Goal: Check status: Check status

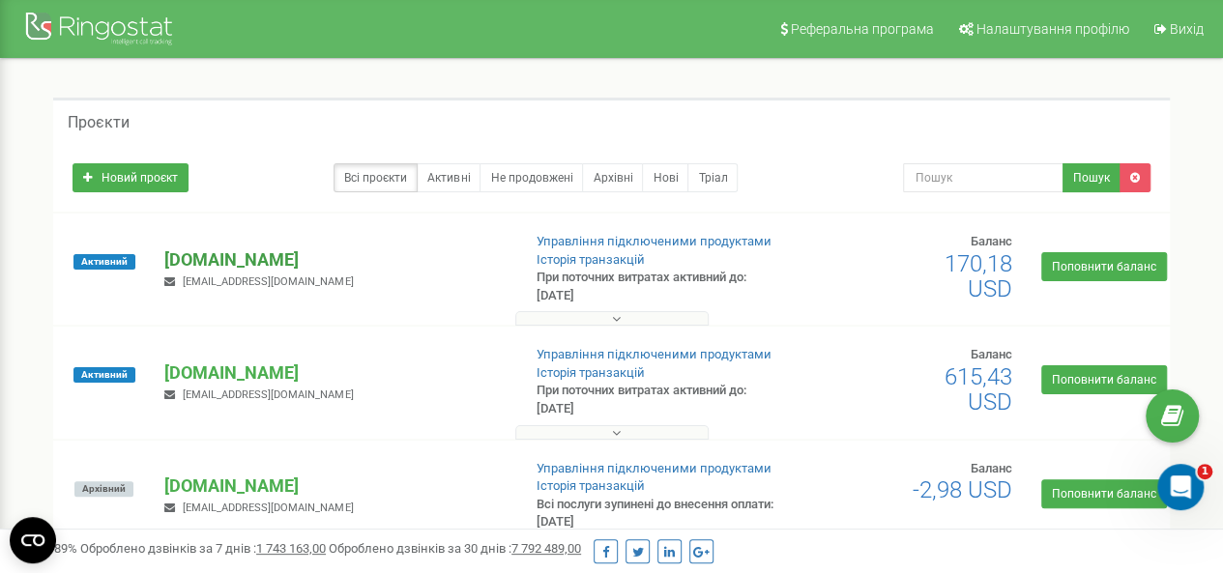
click at [271, 264] on p "[DOMAIN_NAME]" at bounding box center [334, 260] width 340 height 25
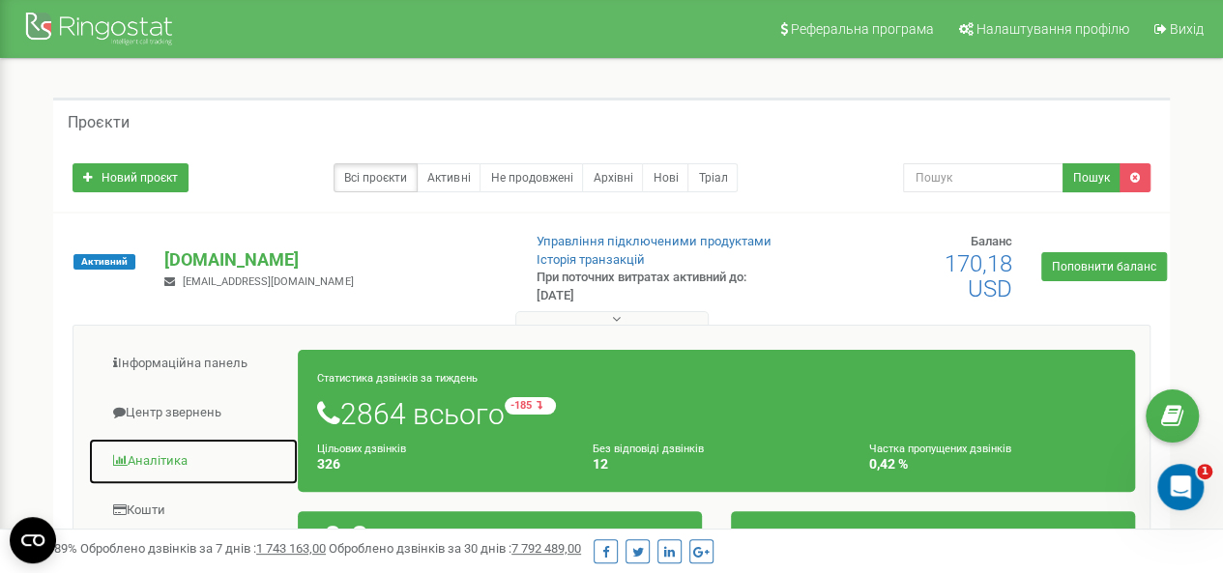
click at [148, 465] on link "Аналiтика" at bounding box center [193, 461] width 211 height 47
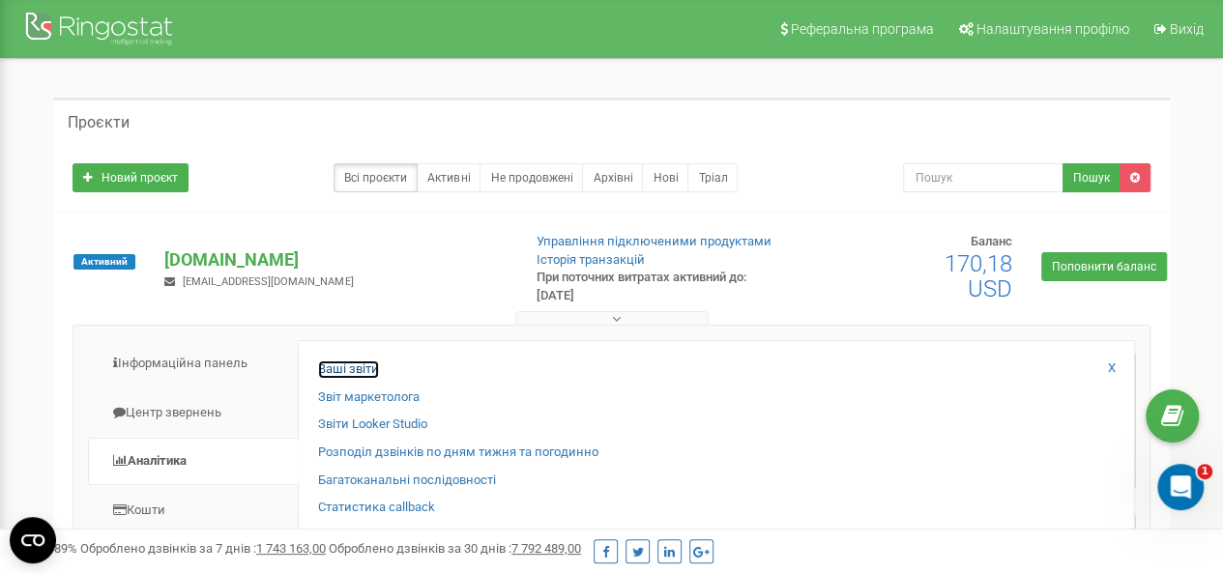
click at [371, 375] on link "Ваші звіти" at bounding box center [348, 370] width 61 height 18
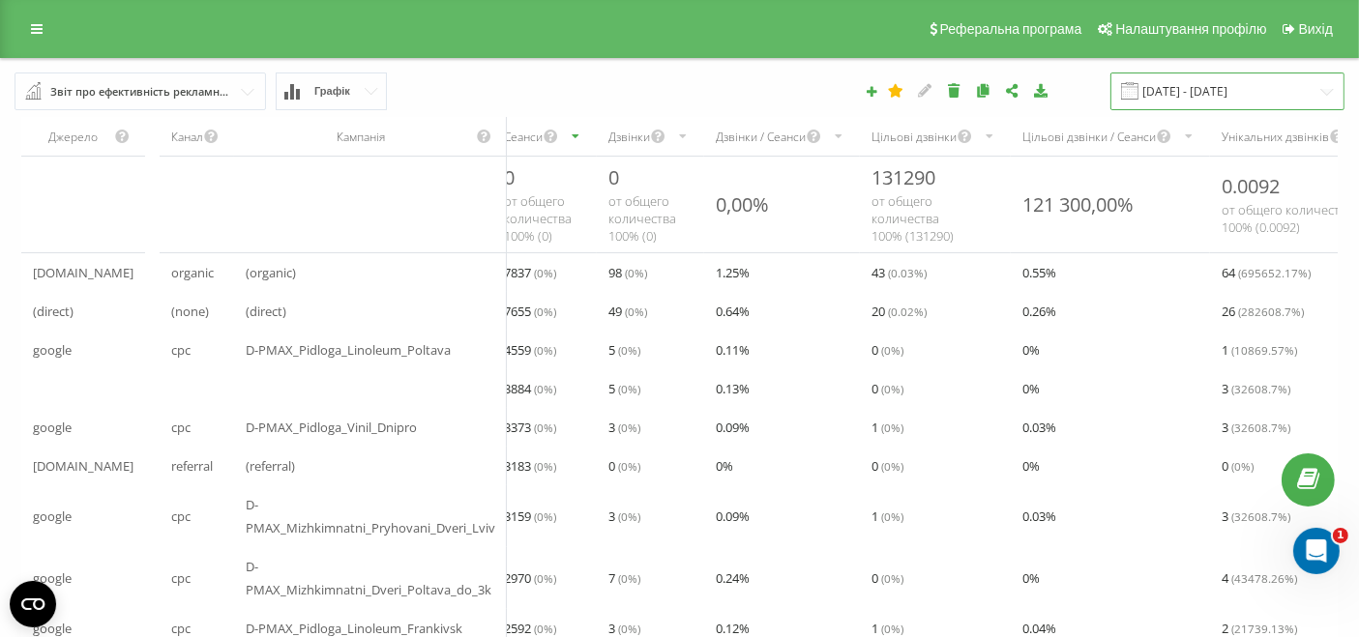
click at [1205, 93] on input "[DATE] - [DATE]" at bounding box center [1227, 92] width 234 height 38
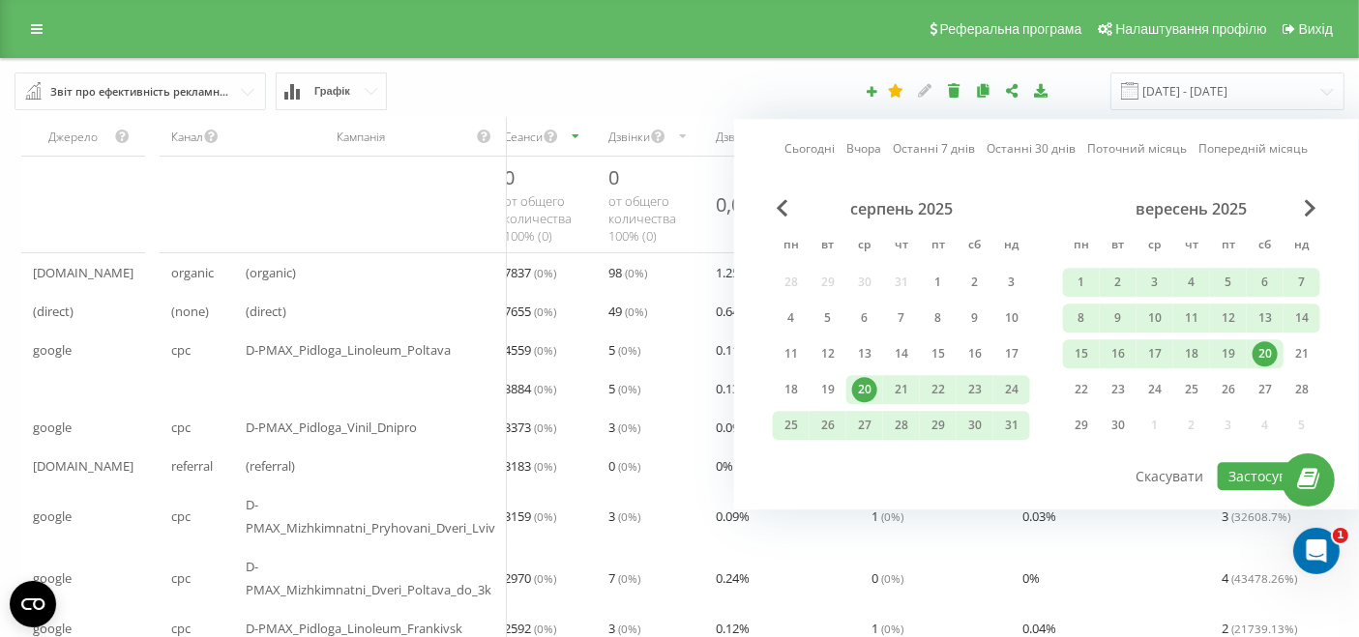
click at [807, 142] on link "Сьогодні" at bounding box center [809, 149] width 50 height 18
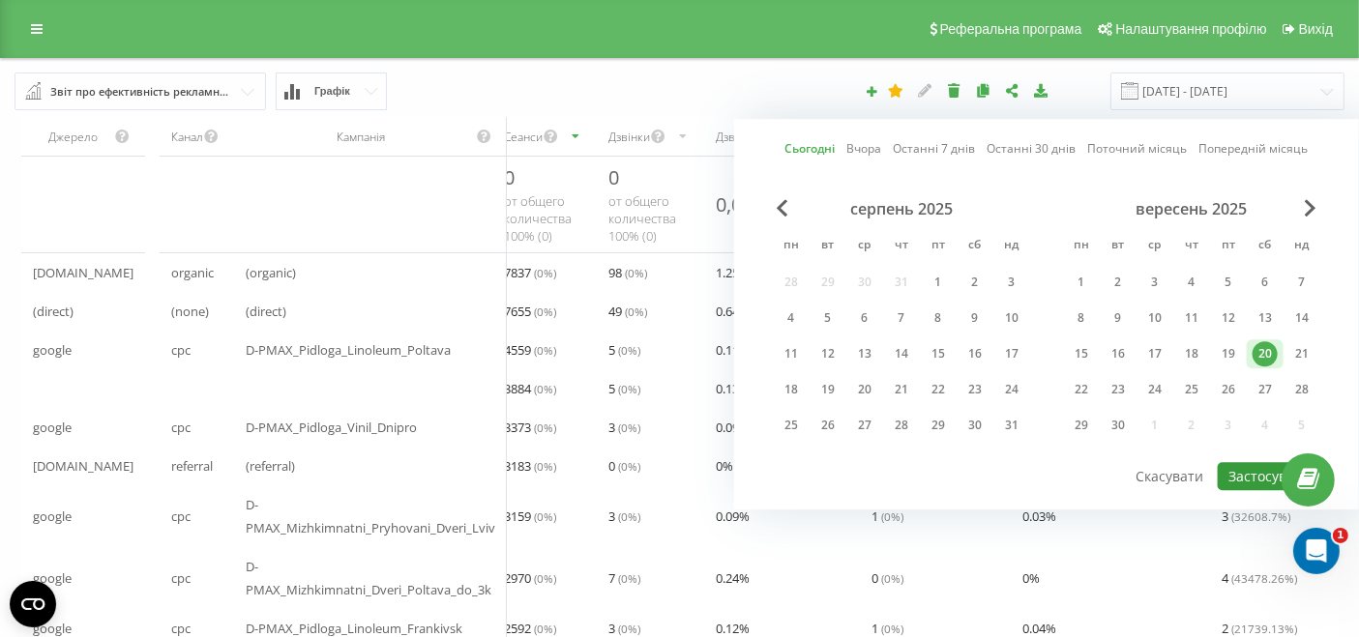
click at [1235, 474] on button "Застосувати" at bounding box center [1269, 476] width 103 height 28
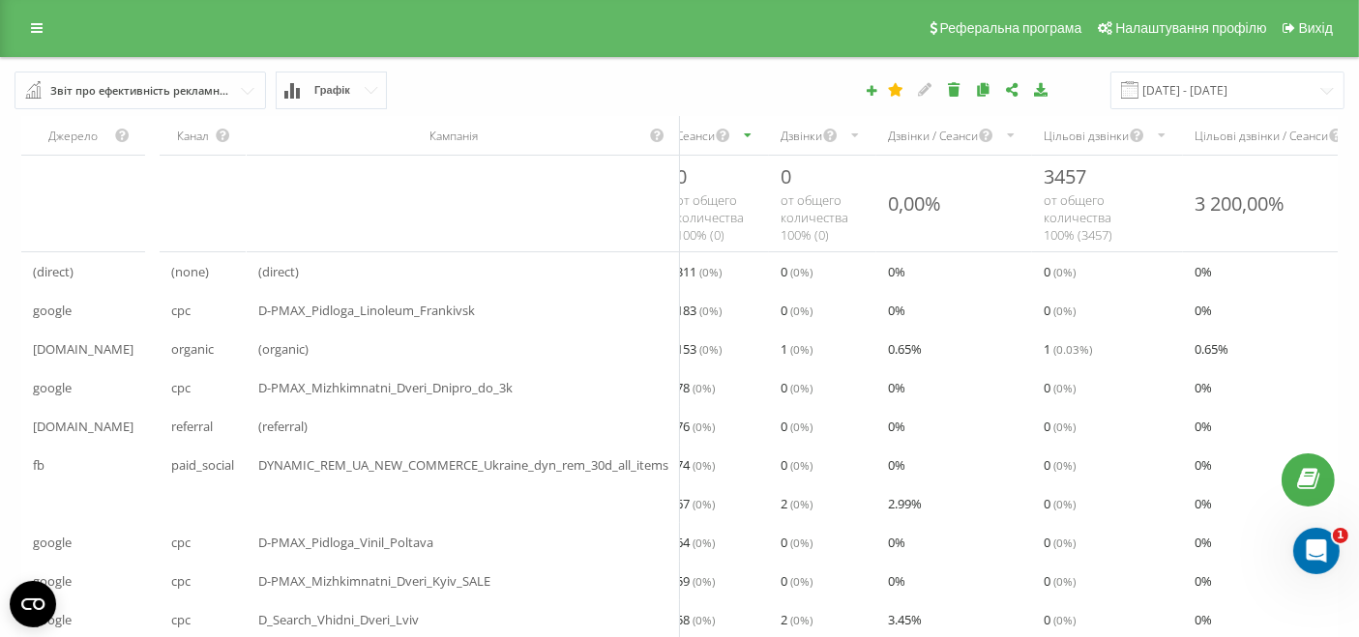
scroll to position [107, 0]
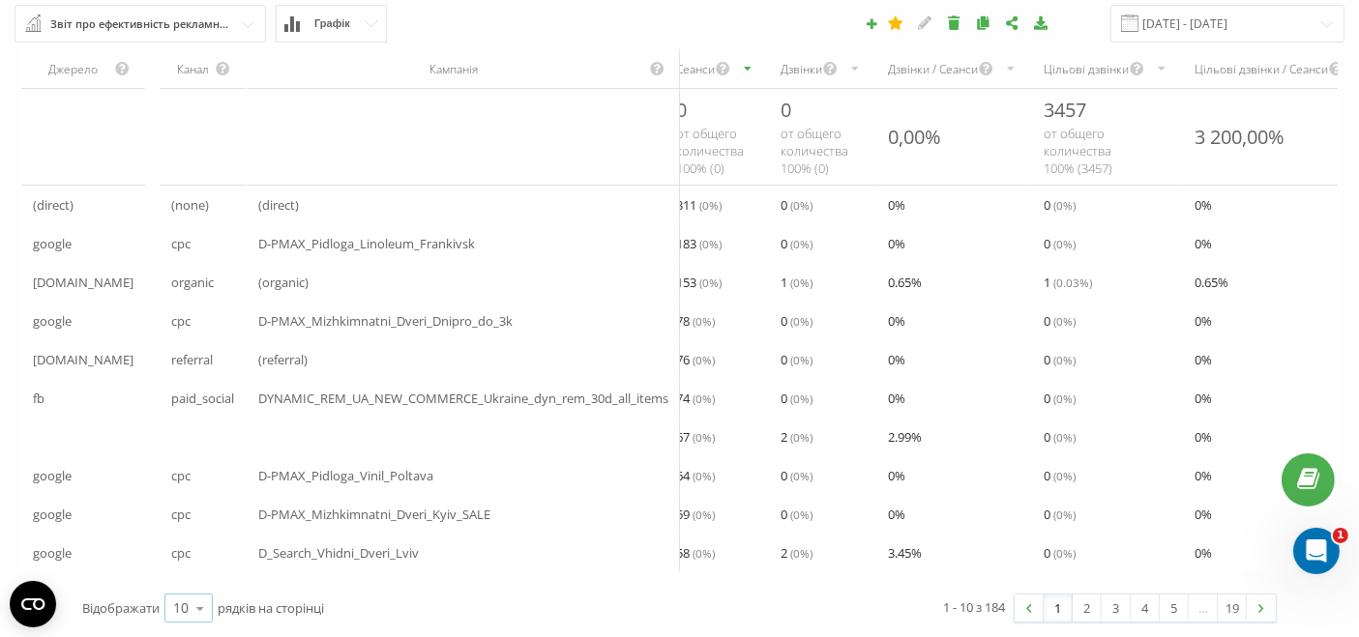
click at [197, 573] on icon at bounding box center [200, 609] width 29 height 38
click at [192, 547] on div "50" at bounding box center [188, 553] width 46 height 28
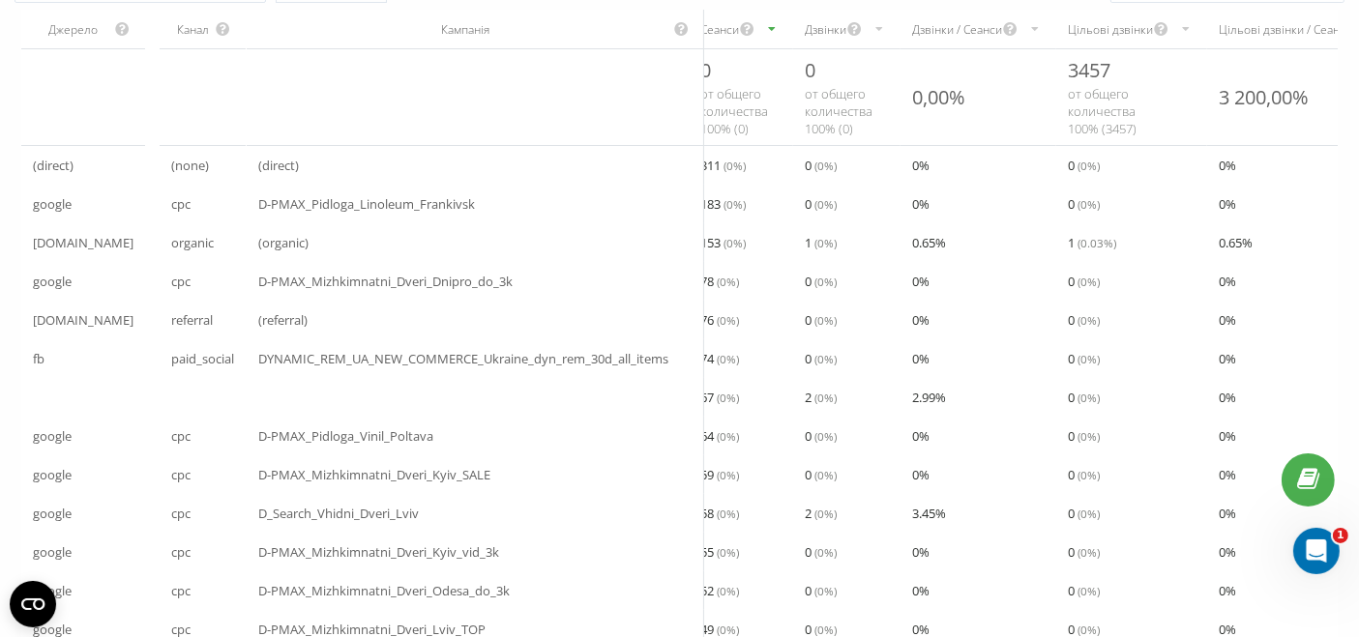
click at [824, 31] on div "Дзвінки" at bounding box center [826, 29] width 42 height 16
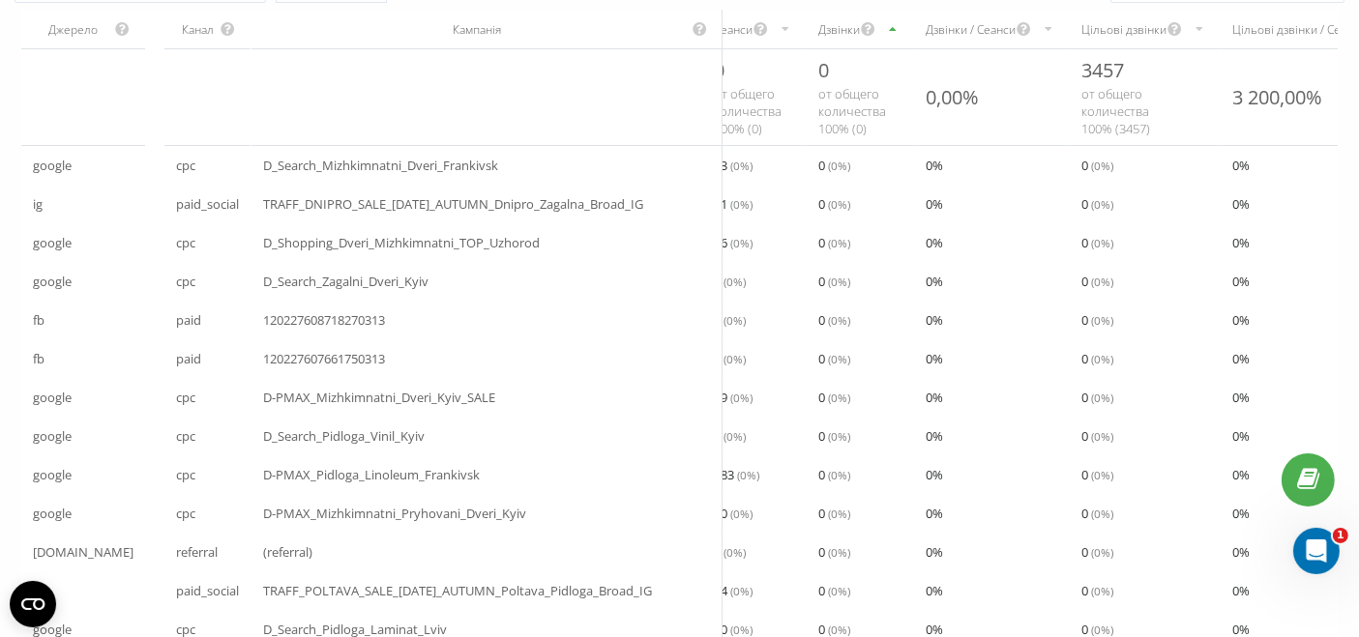
click at [860, 34] on div "Дзвінки" at bounding box center [839, 29] width 42 height 16
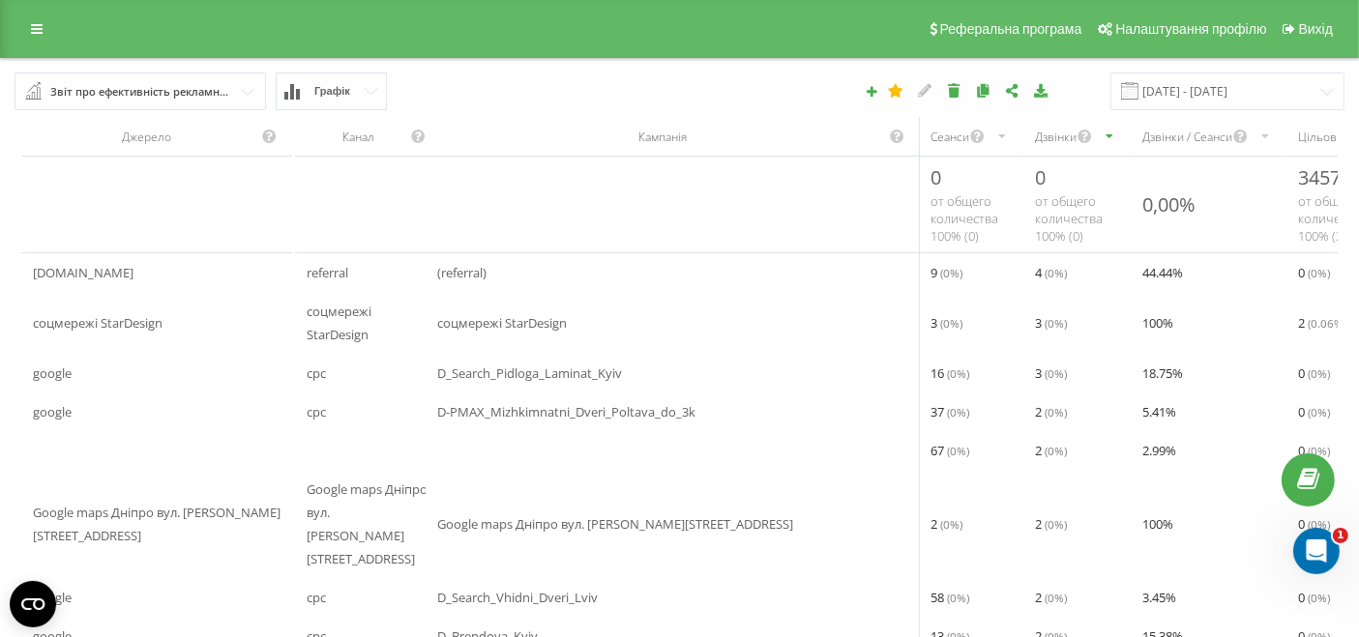
scroll to position [1, 0]
click at [1221, 79] on input "[DATE] - [DATE]" at bounding box center [1227, 91] width 234 height 38
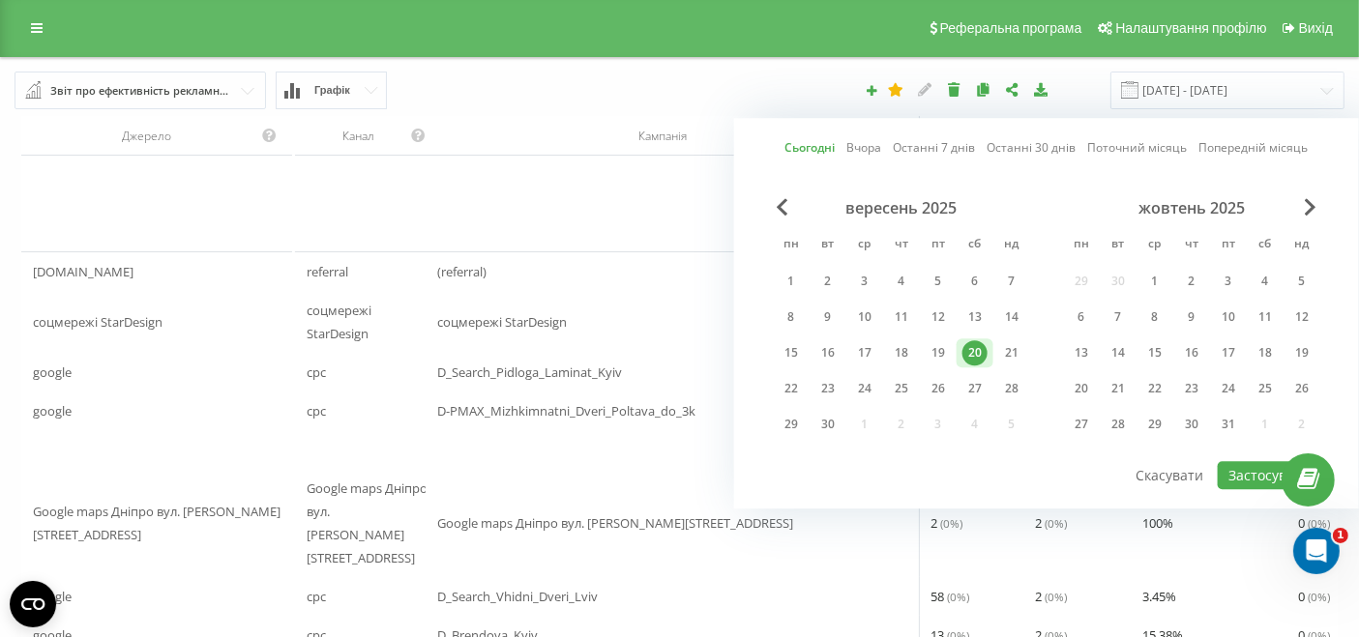
click at [892, 145] on div "Сьогодні Вчора Останні 7 днів Останні 30 днів Поточний місяць Попередній місяць" at bounding box center [1045, 147] width 523 height 19
click at [877, 145] on link "Вчора" at bounding box center [863, 148] width 35 height 18
click at [1237, 476] on button "Застосувати" at bounding box center [1269, 475] width 103 height 28
type input "[DATE] - [DATE]"
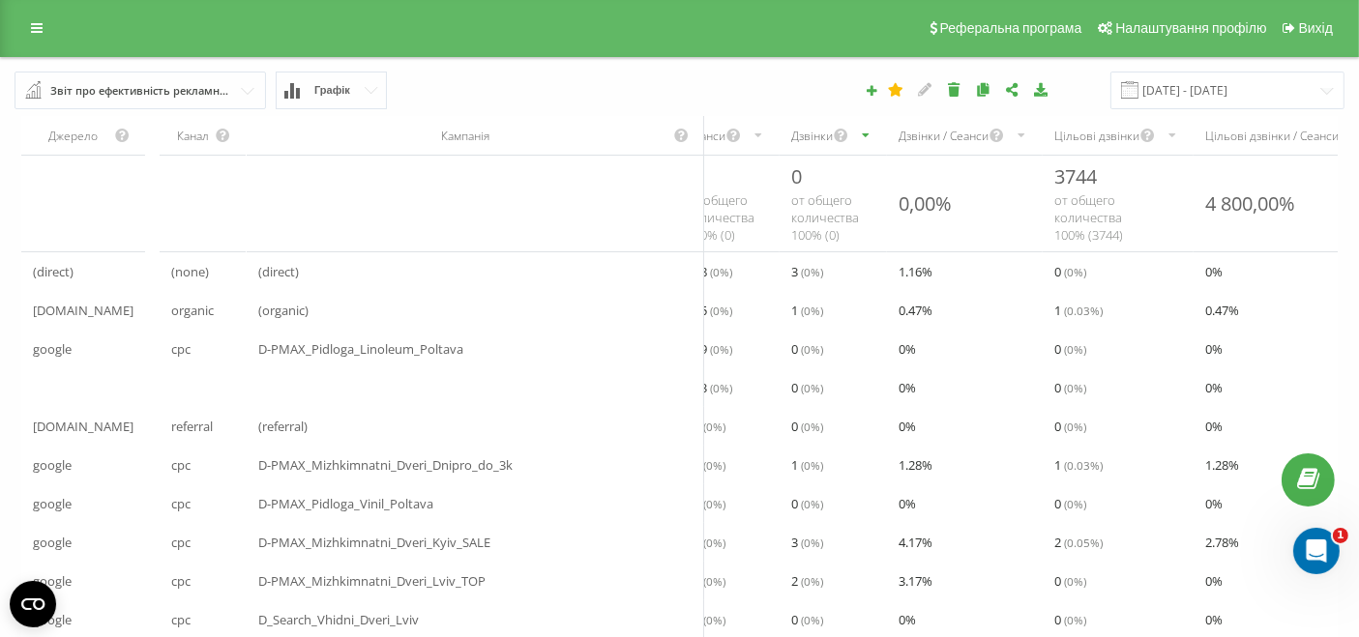
click at [822, 138] on div "Дзвінки" at bounding box center [812, 136] width 42 height 16
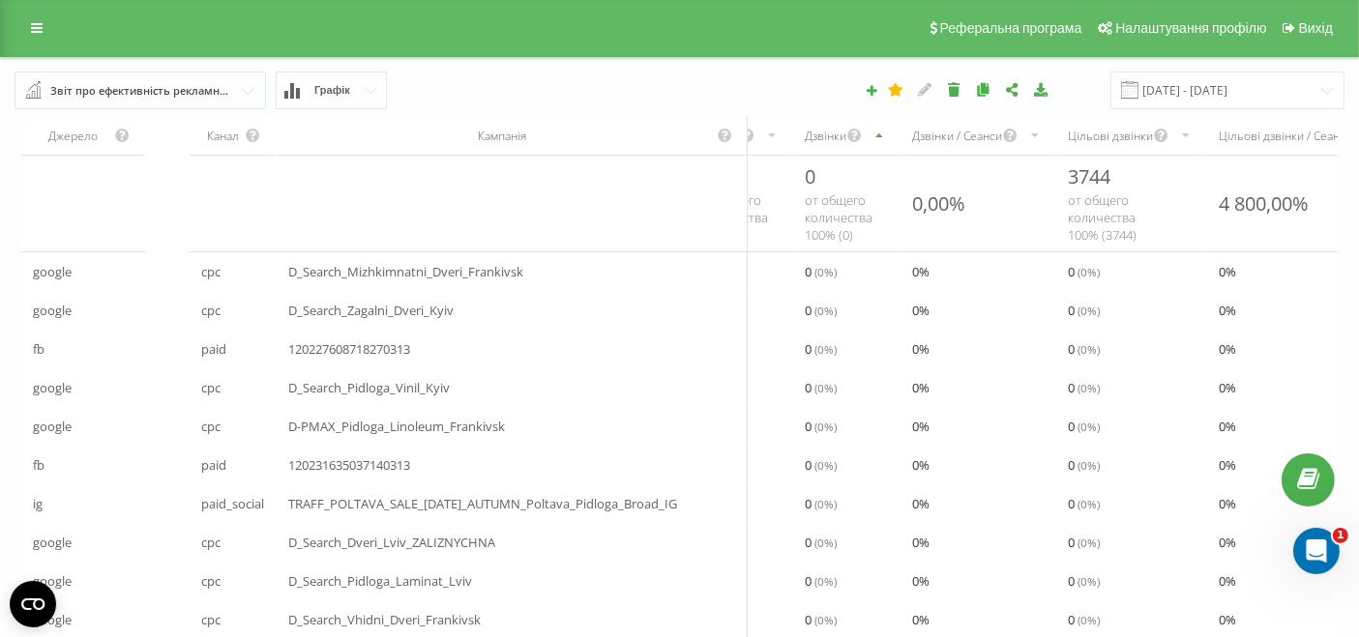
click at [859, 123] on div "Дзвінки" at bounding box center [846, 135] width 107 height 39
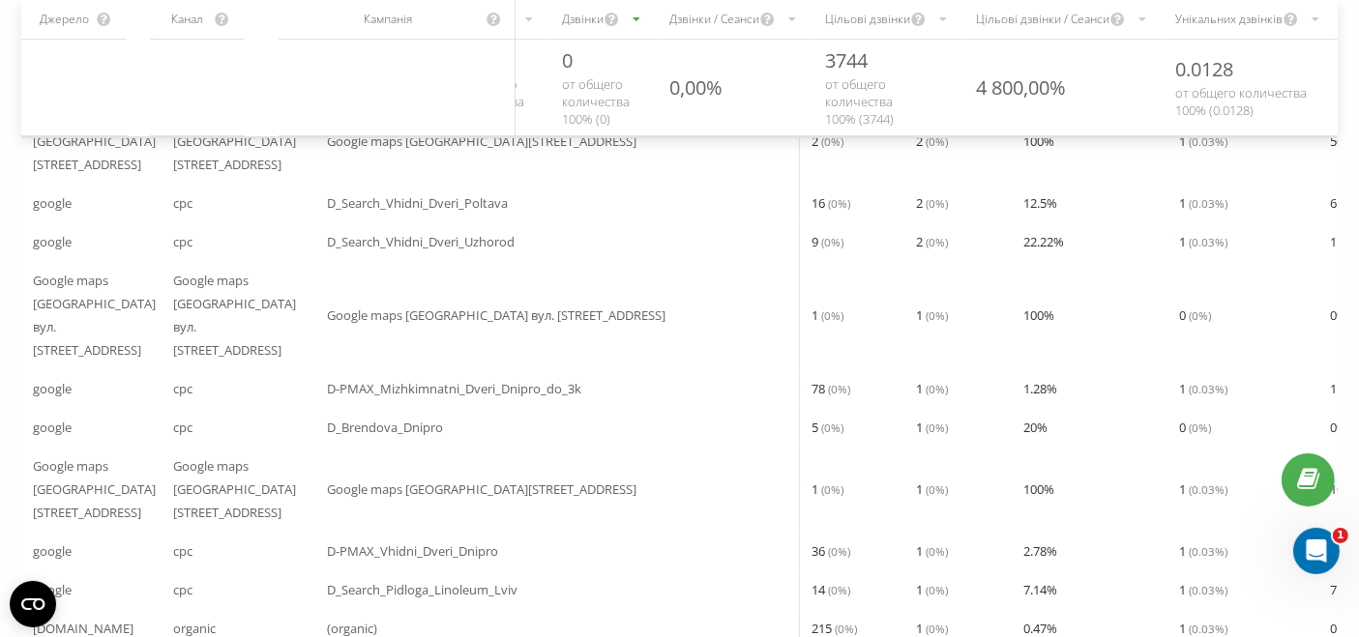
scroll to position [549, 0]
